Goal: Entertainment & Leisure: Consume media (video, audio)

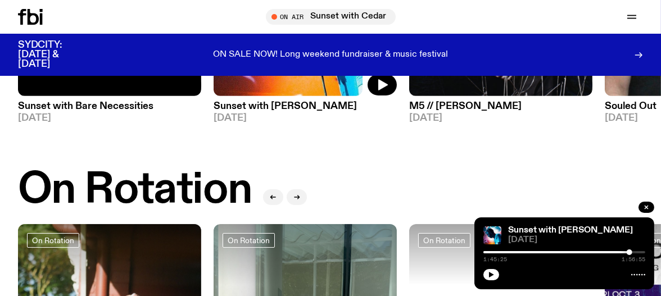
scroll to position [300, 0]
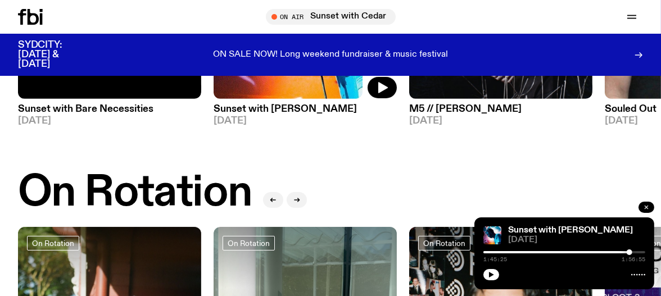
click at [647, 205] on icon "button" at bounding box center [646, 207] width 7 height 7
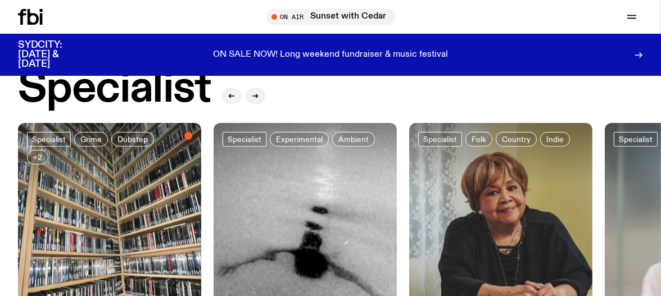
scroll to position [0, 0]
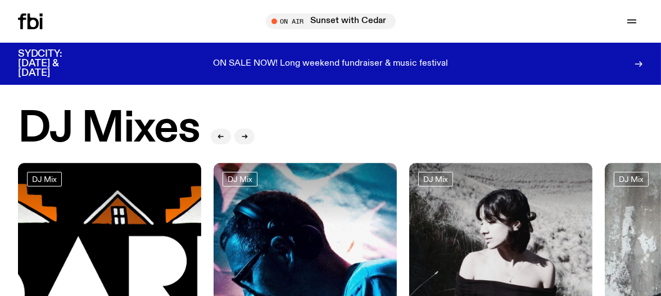
click at [326, 200] on div at bounding box center [305, 193] width 183 height 61
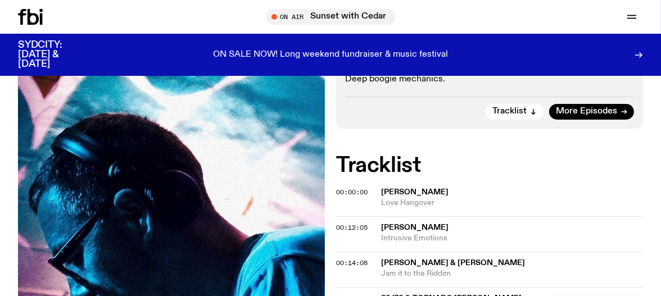
scroll to position [238, 0]
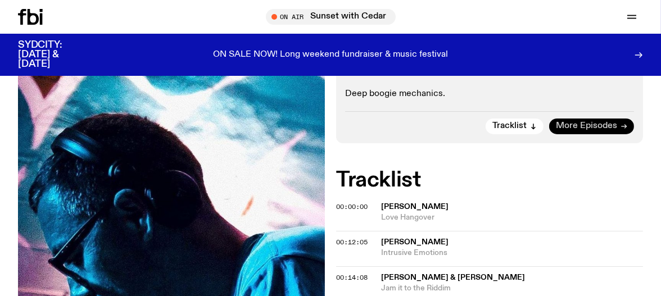
click at [613, 122] on span "More Episodes" at bounding box center [586, 126] width 61 height 8
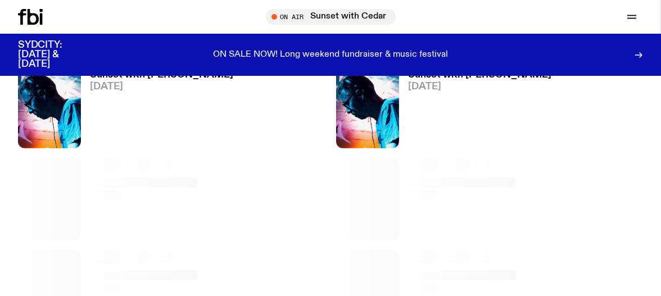
scroll to position [614, 0]
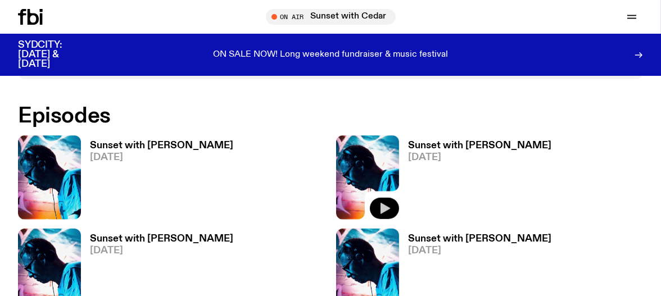
click at [381, 203] on icon "button" at bounding box center [386, 208] width 10 height 11
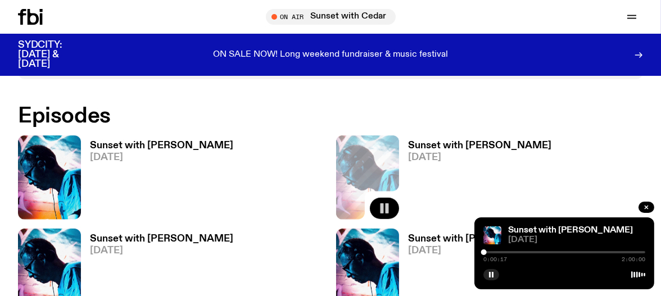
click at [488, 276] on button "button" at bounding box center [492, 274] width 16 height 11
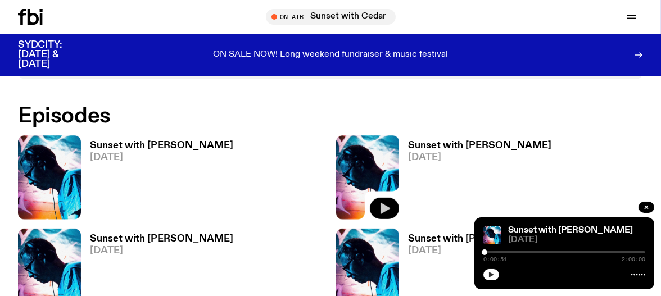
click at [495, 277] on button "button" at bounding box center [492, 274] width 16 height 11
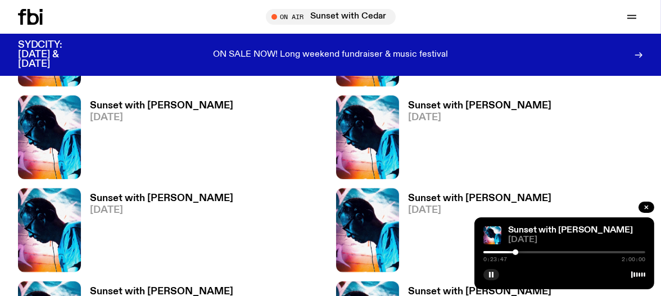
scroll to position [0, 0]
